Goal: Feedback & Contribution: Leave review/rating

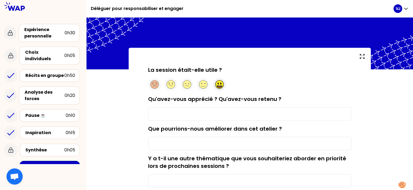
click at [219, 85] on circle at bounding box center [220, 85] width 8 height 8
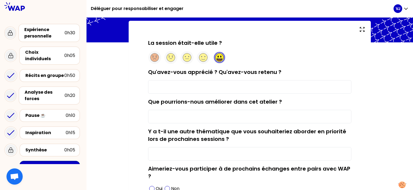
scroll to position [54, 0]
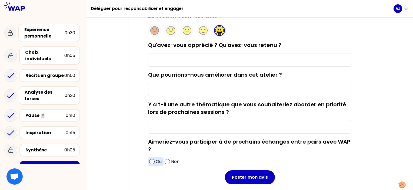
click at [152, 161] on span at bounding box center [151, 161] width 5 height 5
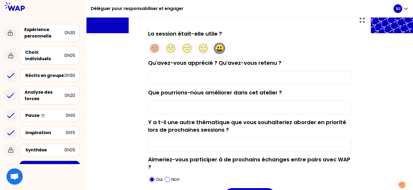
scroll to position [27, 0]
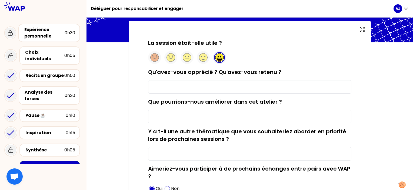
click at [216, 117] on input "Que pourrions-nous améliorer dans cet atelier ?" at bounding box center [249, 117] width 203 height 14
click at [211, 85] on input "Qu'avez-vous apprécié ? Qu'avez-vous retenu ?" at bounding box center [249, 87] width 203 height 14
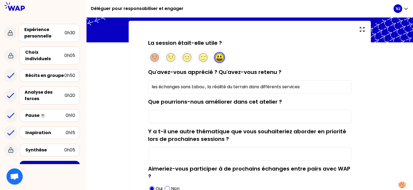
type input "les échanges sans tabou , la réalité du terrain dans différents services"
click at [238, 153] on input "Les problématiques liés aux différences des conseillers" at bounding box center [249, 154] width 203 height 14
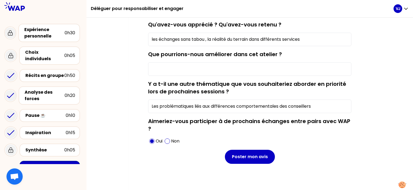
scroll to position [76, 0]
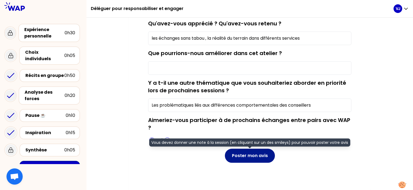
type input "Les problématiques liés aux différences comportementales des conseillers"
click at [252, 157] on button "Poster mon avis" at bounding box center [250, 156] width 50 height 14
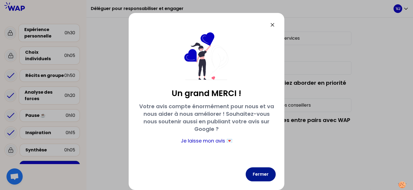
click at [262, 175] on button "Fermer" at bounding box center [261, 175] width 30 height 14
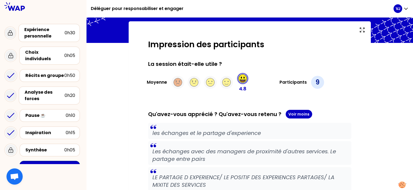
scroll to position [16, 0]
